Goal: Communication & Community: Answer question/provide support

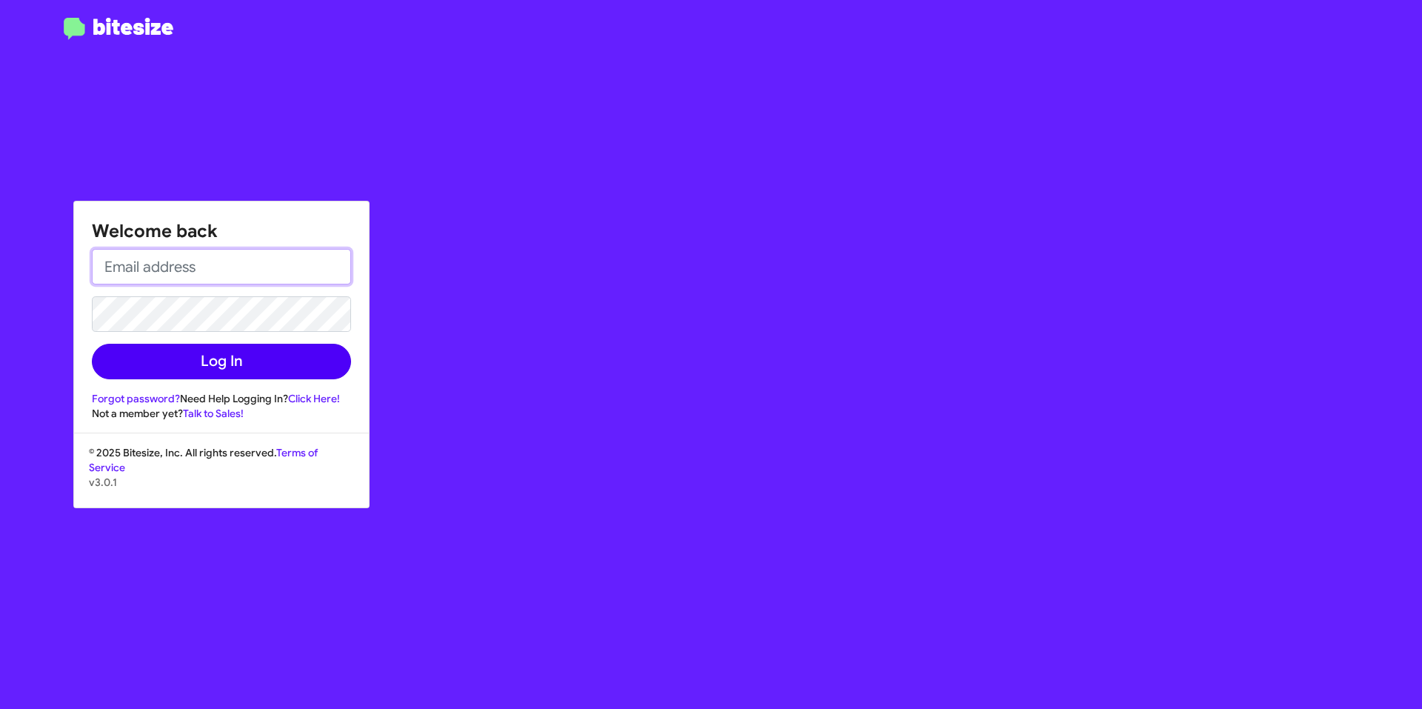
type input "[EMAIL_ADDRESS][DOMAIN_NAME]"
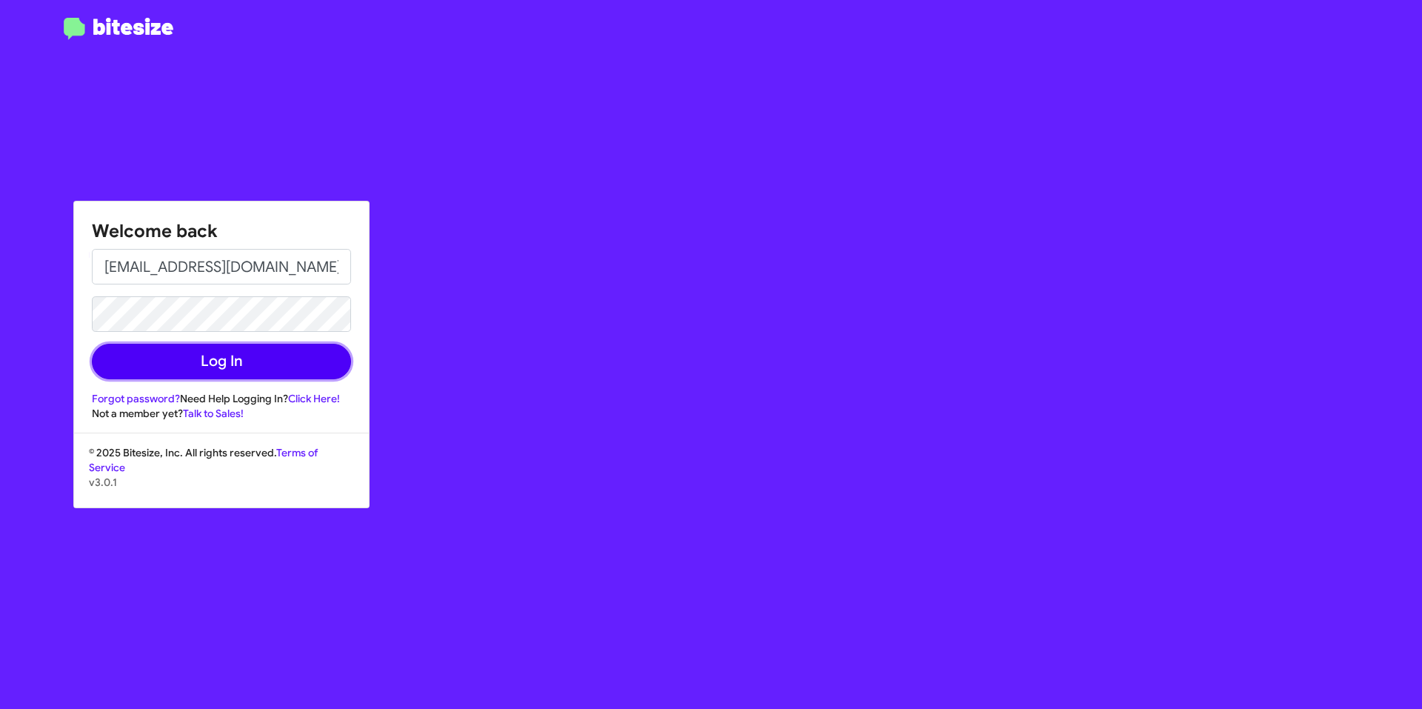
click at [289, 355] on button "Log In" at bounding box center [221, 362] width 259 height 36
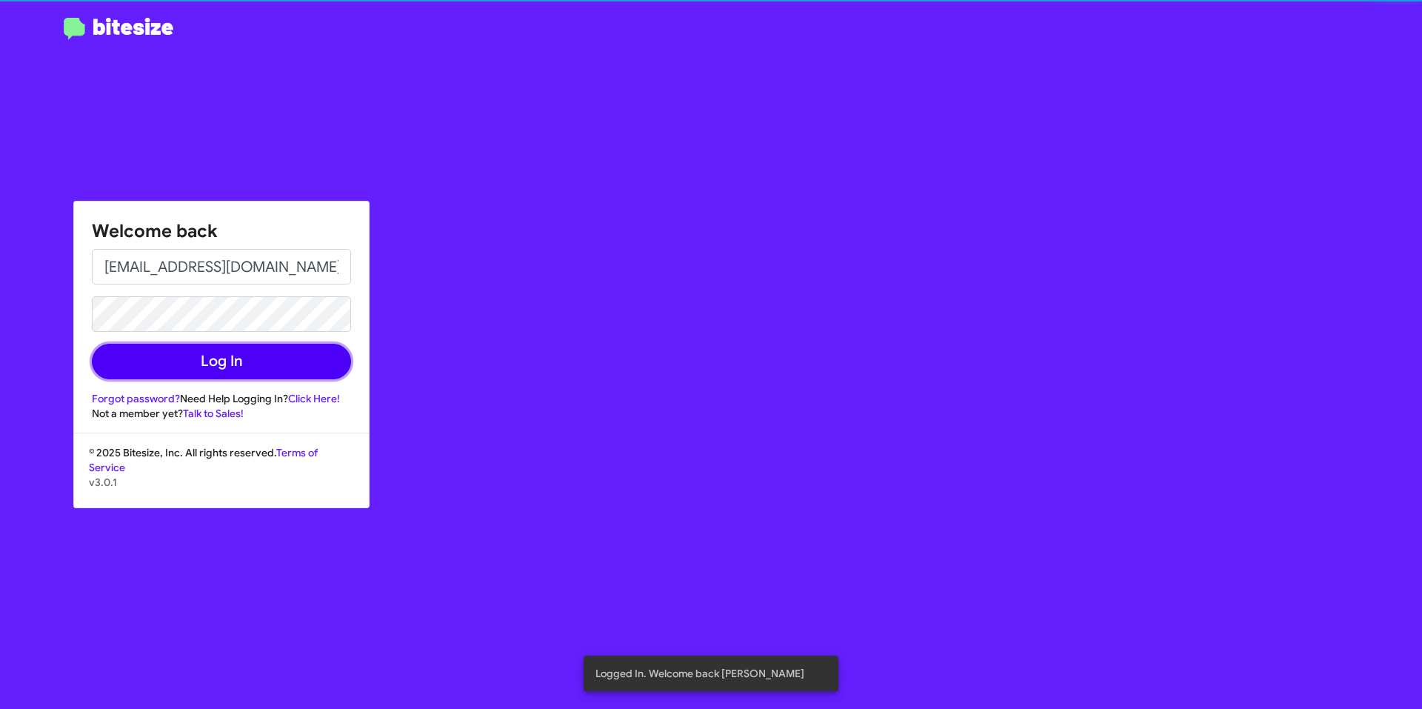
click at [243, 374] on button "Log In" at bounding box center [221, 362] width 259 height 36
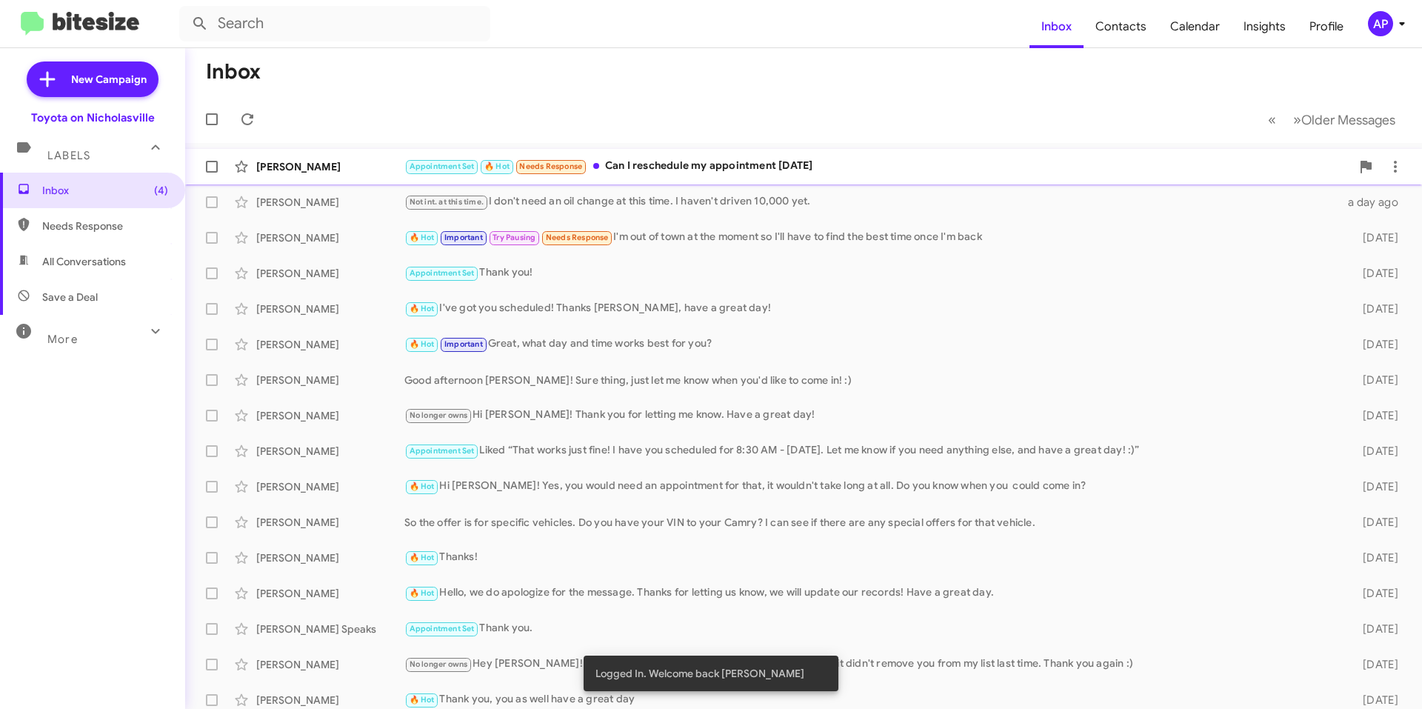
click at [716, 169] on div "Appointment Set 🔥 Hot Needs Response Can I reschedule my appointment [DATE]" at bounding box center [877, 166] width 946 height 17
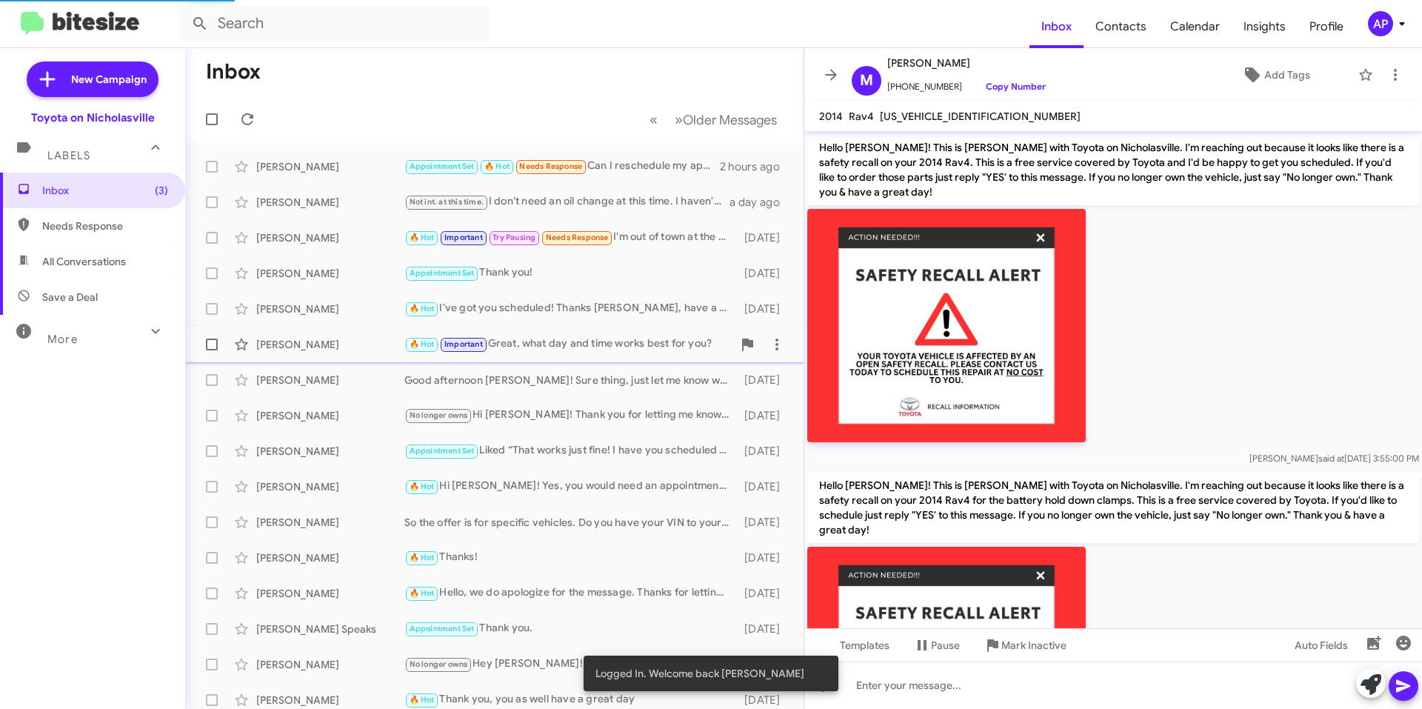
scroll to position [826, 0]
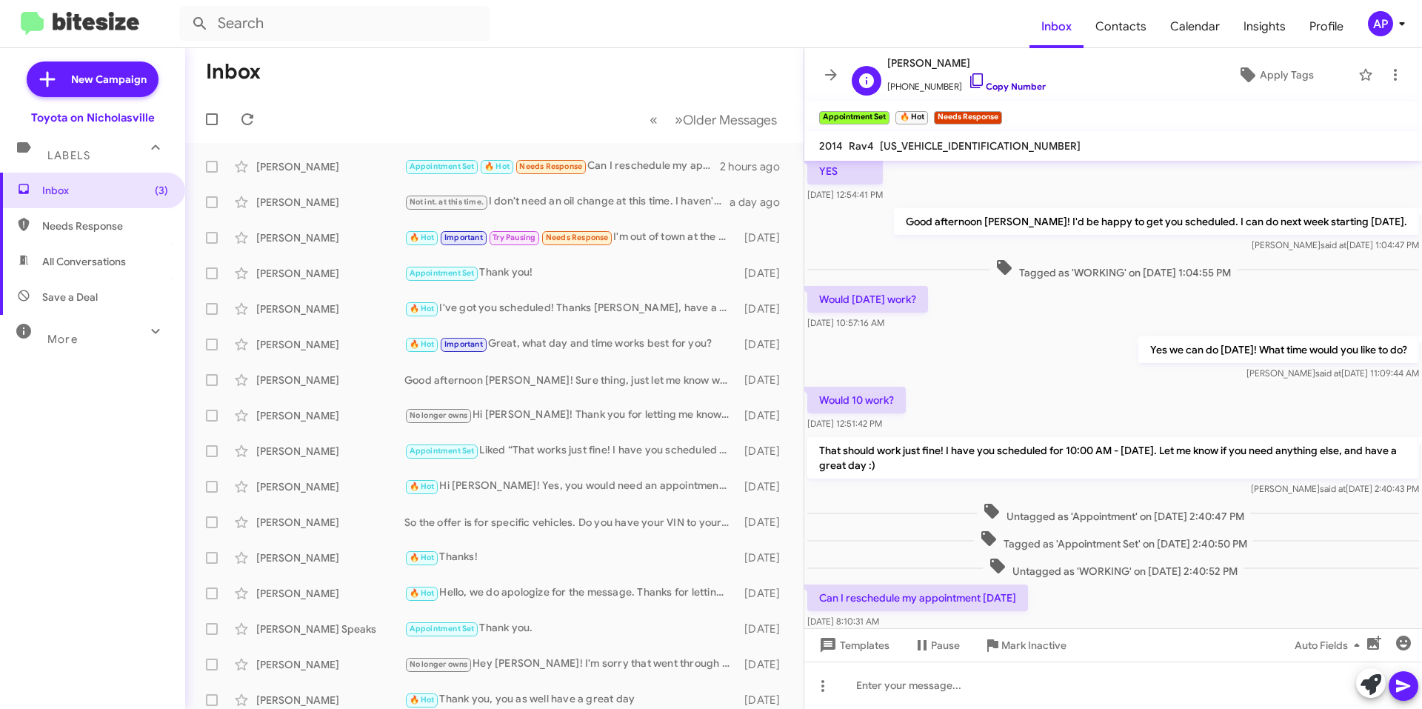
click at [716, 87] on link "Copy Number" at bounding box center [1007, 86] width 78 height 11
click at [716, 301] on div "Would [DATE] work? [DATE] 10:57:16 AM" at bounding box center [1113, 308] width 618 height 50
click at [716, 682] on div at bounding box center [1113, 684] width 618 height 47
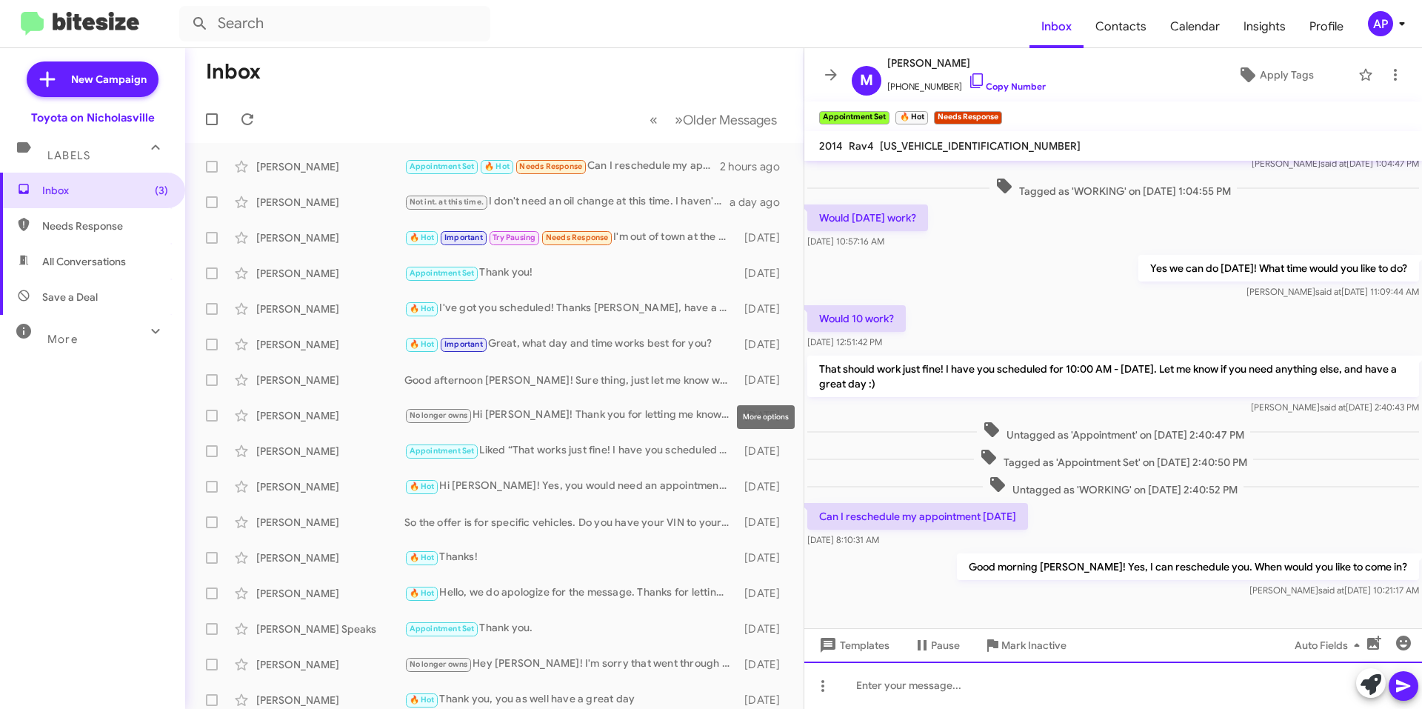
scroll to position [910, 0]
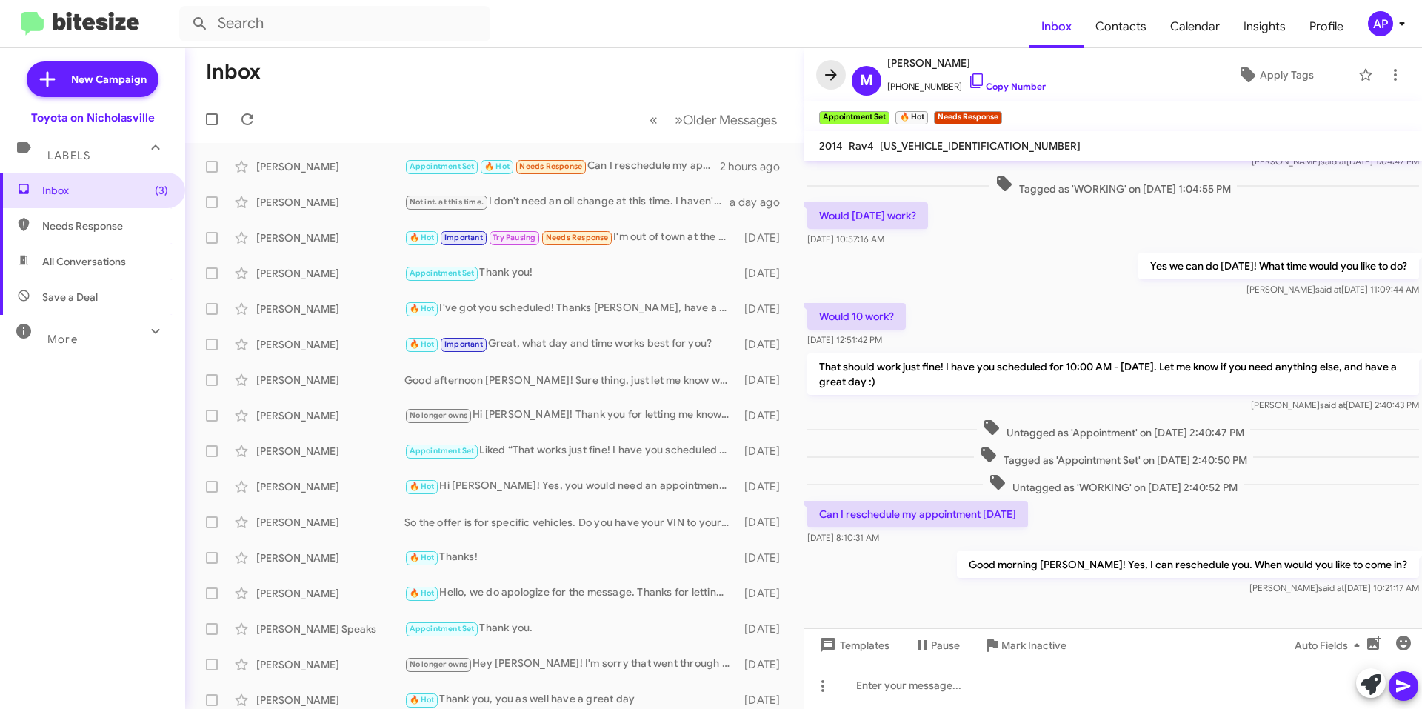
click at [716, 73] on span at bounding box center [831, 75] width 30 height 18
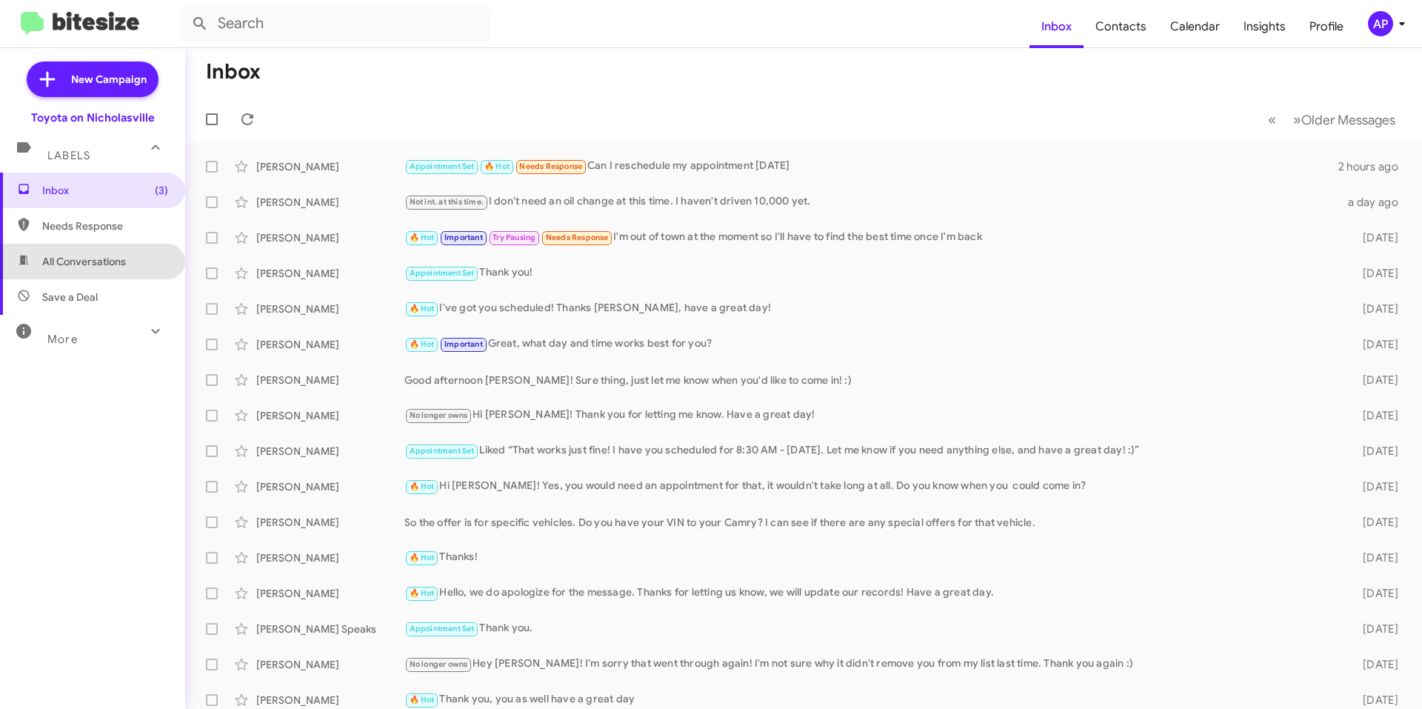
click at [103, 255] on span "All Conversations" at bounding box center [84, 261] width 84 height 15
type input "in:all-conversations"
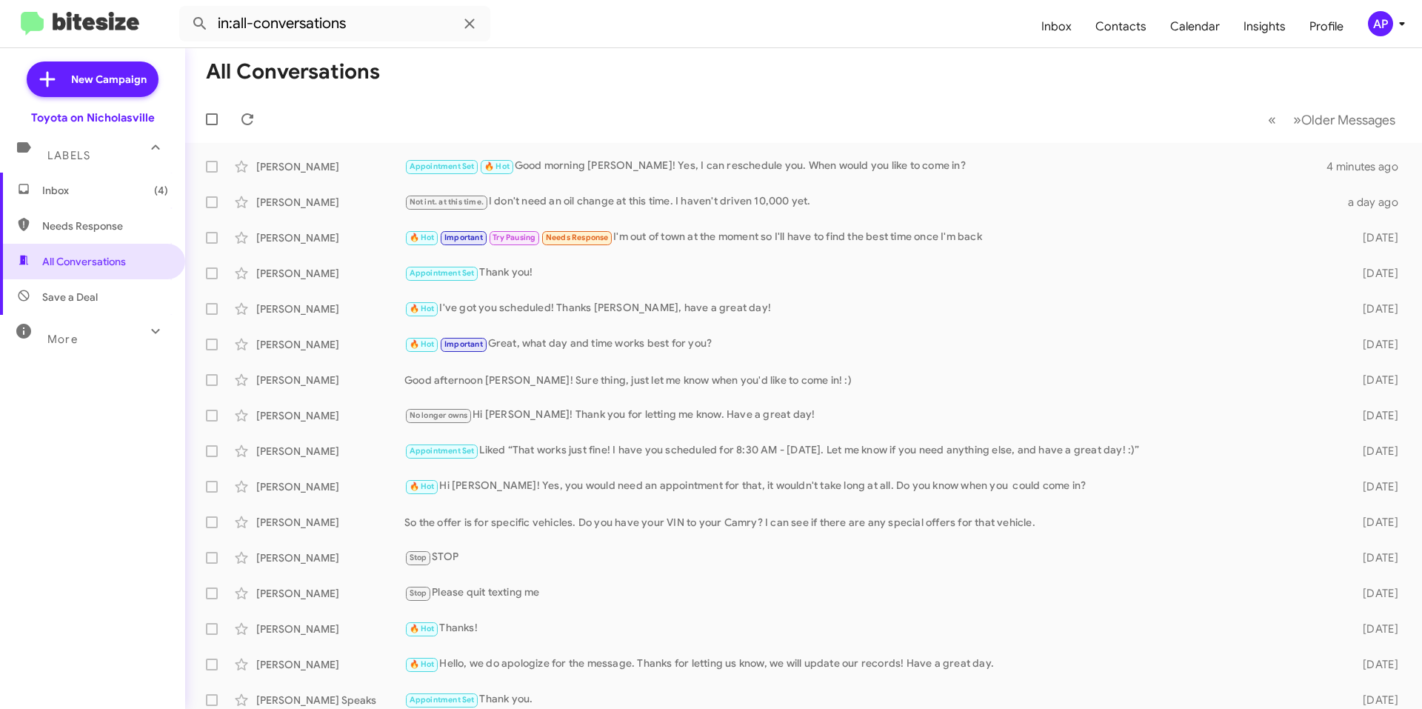
click at [84, 193] on span "Inbox (4)" at bounding box center [105, 190] width 126 height 15
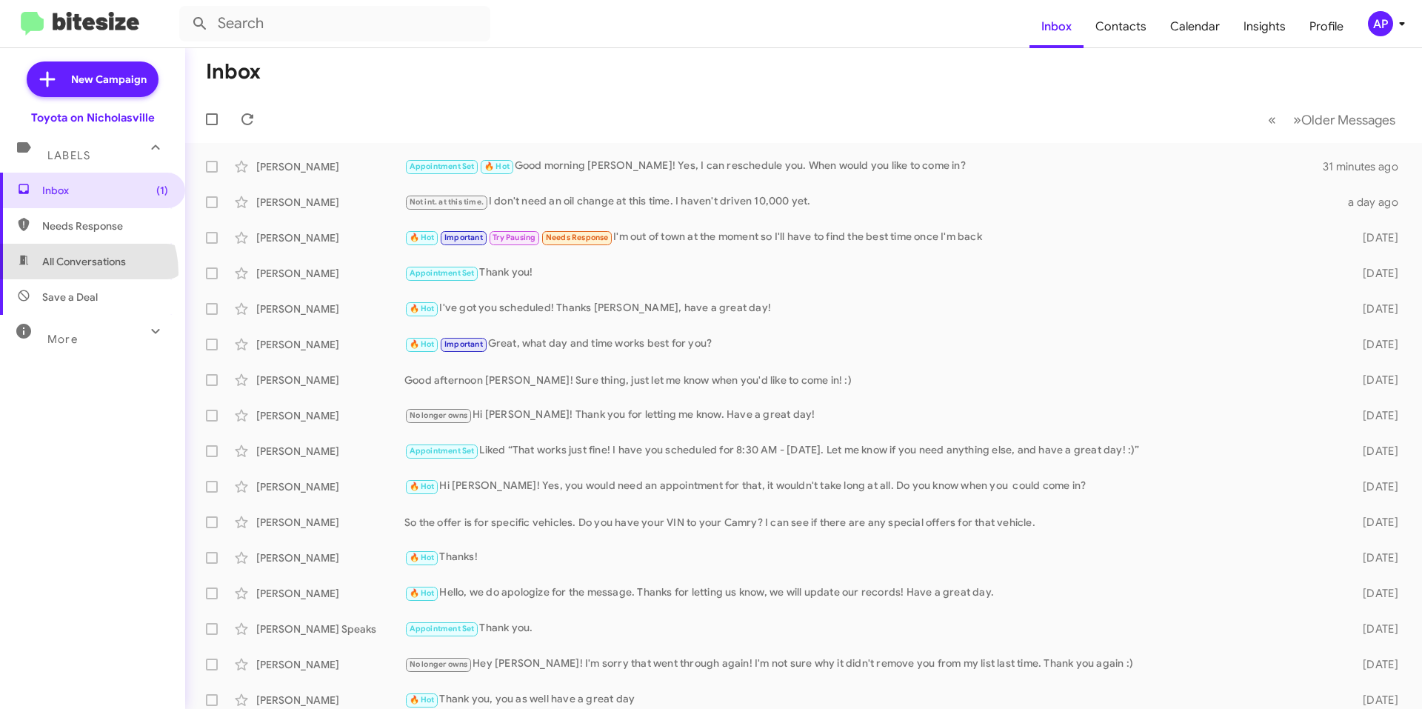
click at [77, 272] on span "All Conversations" at bounding box center [92, 262] width 185 height 36
type input "in:all-conversations"
